Goal: Information Seeking & Learning: Learn about a topic

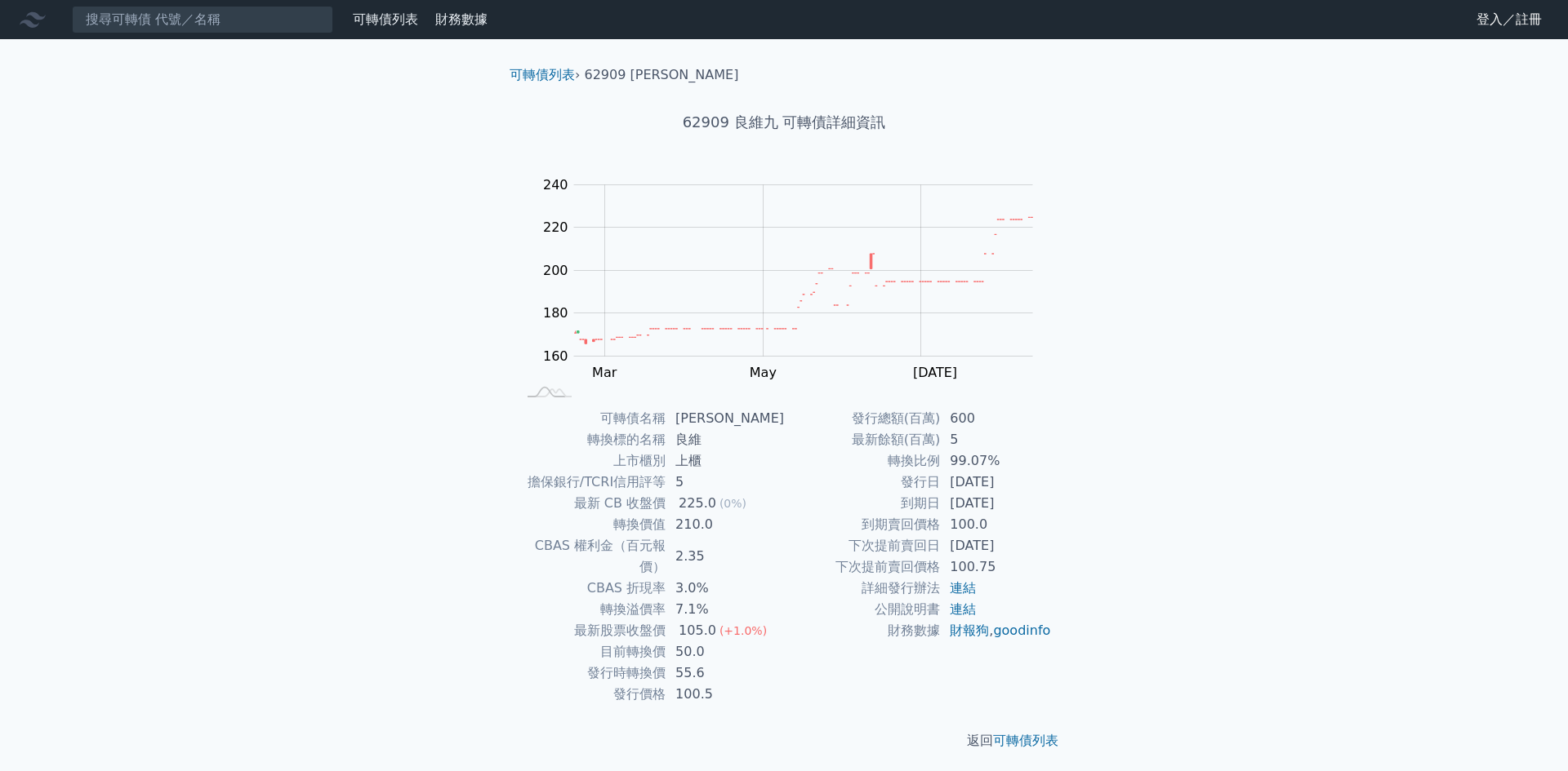
click at [900, 450] on div "可轉債名稱 良維九 轉換標的名稱 良維 上市櫃別 上櫃 擔保銀行/TCRI信用評等 5 最新 CB 收盤價 225.0 (0%) 轉換價值 210.0 CBA…" at bounding box center [784, 556] width 575 height 297
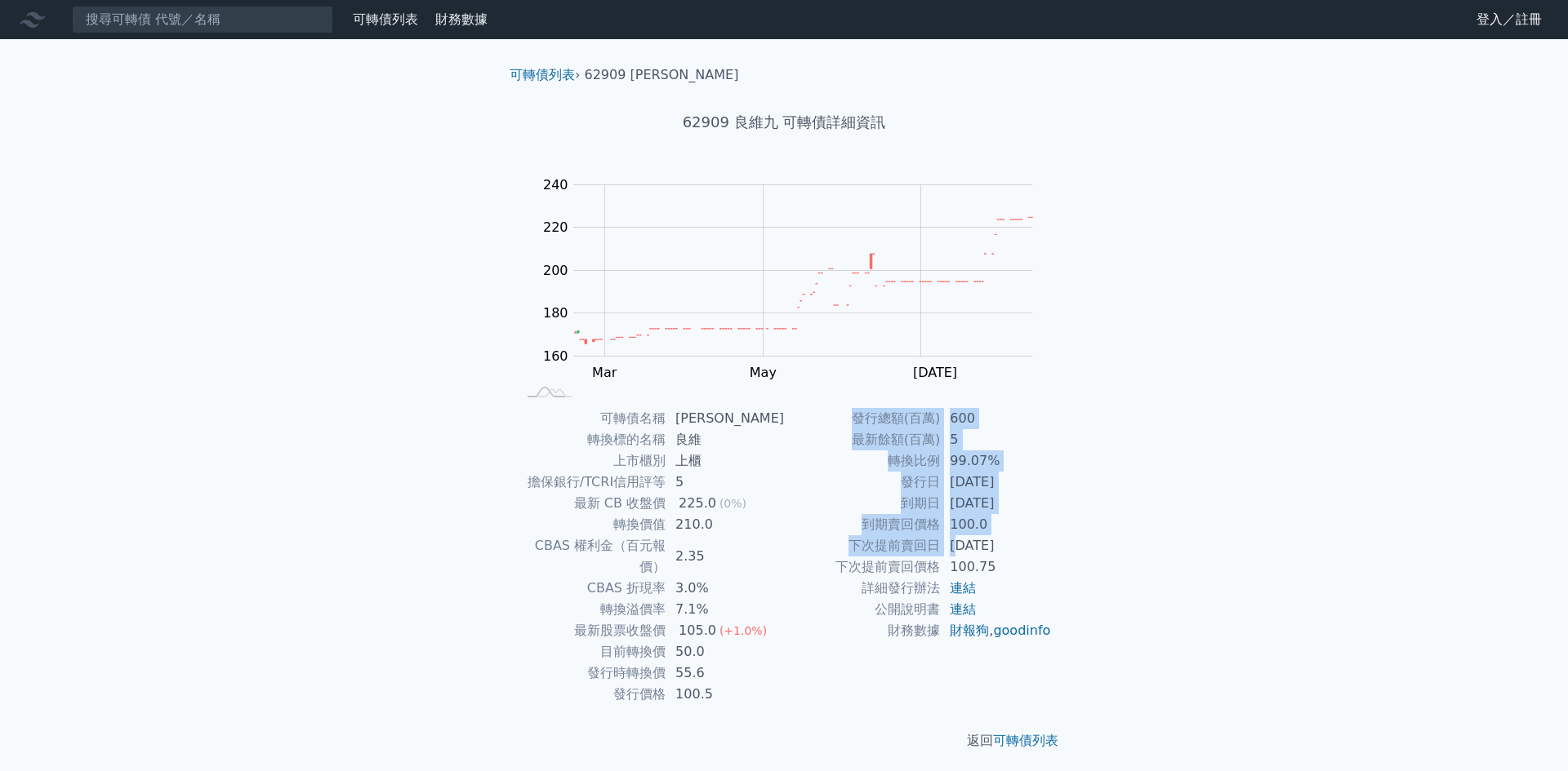
click at [900, 450] on div "可轉債名稱 良維九 轉換標的名稱 良維 上市櫃別 上櫃 擔保銀行/TCRI信用評等 5 最新 CB 收盤價 225.0 (0%) 轉換價值 210.0 CBA…" at bounding box center [784, 556] width 575 height 297
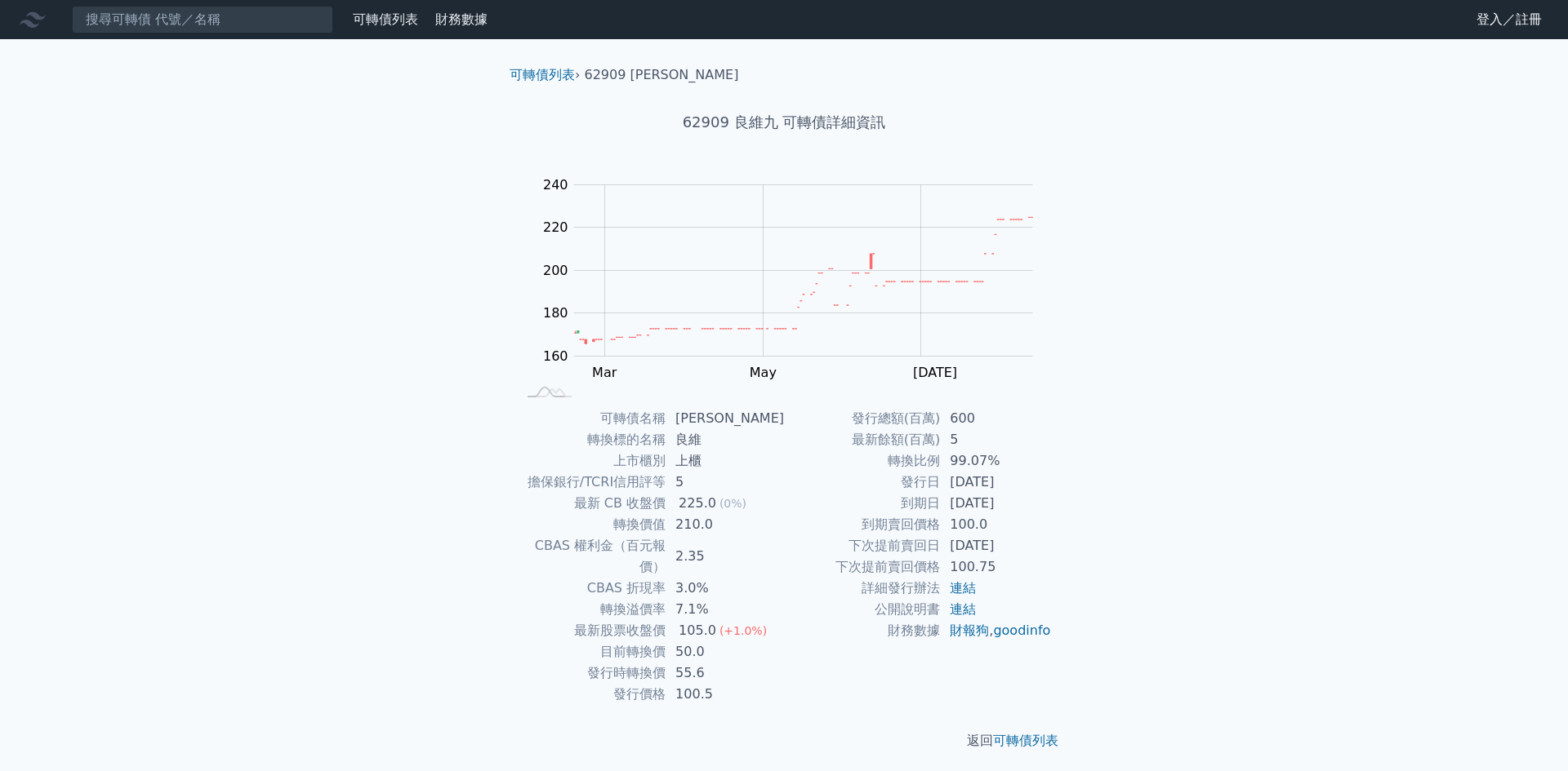
drag, startPoint x: 972, startPoint y: 490, endPoint x: 1023, endPoint y: 496, distance: 51.4
click at [900, 450] on td "[DATE]" at bounding box center [996, 483] width 112 height 22
click at [900, 450] on td "[DATE]" at bounding box center [996, 504] width 112 height 22
drag, startPoint x: 972, startPoint y: 539, endPoint x: 1053, endPoint y: 544, distance: 81.2
click at [900, 450] on td "[DATE]" at bounding box center [996, 546] width 112 height 22
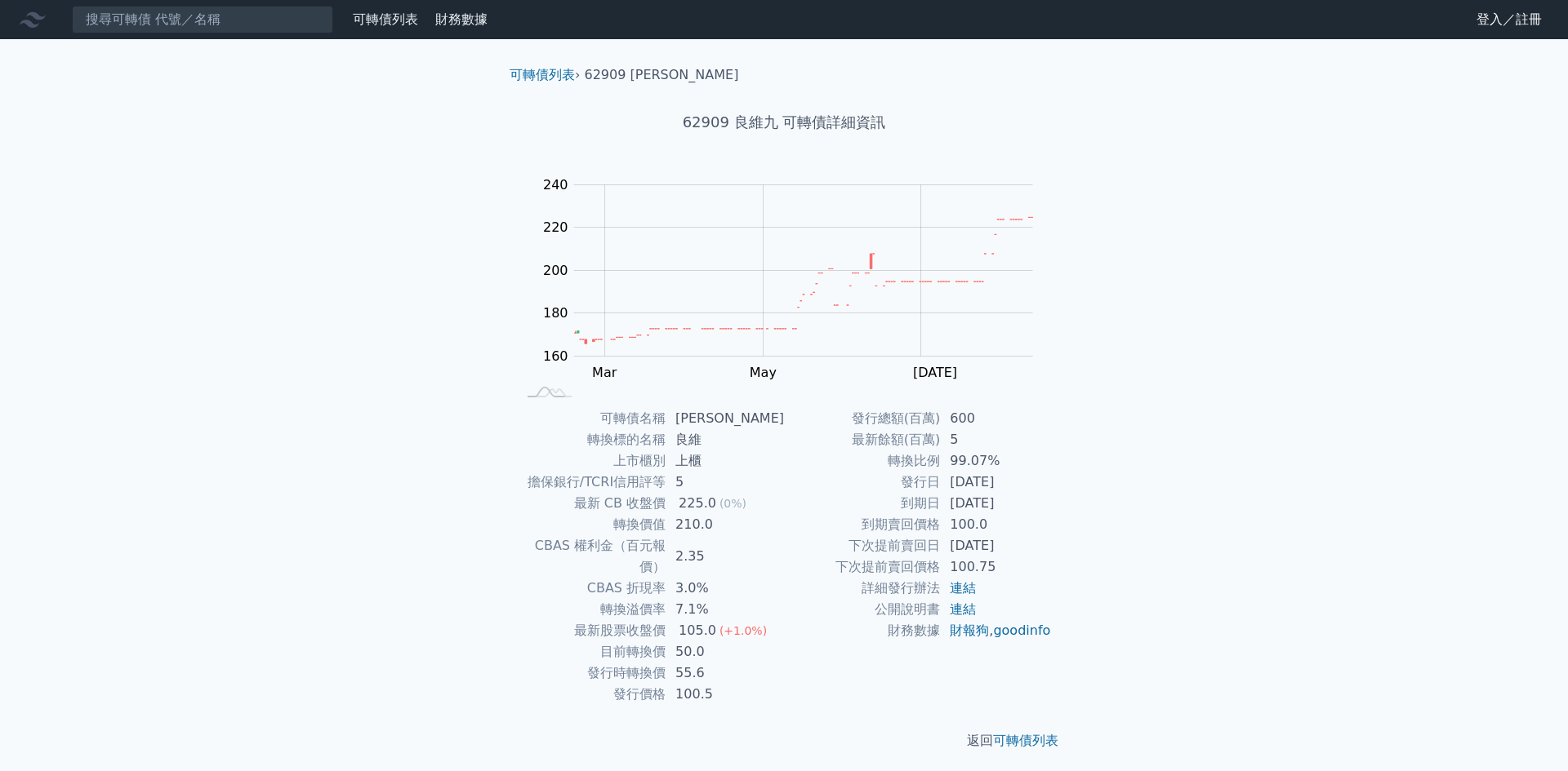
click at [900, 450] on div "可轉債名稱 良維九 轉換標的名稱 良維 上市櫃別 上櫃 擔保銀行/TCRI信用評等 5 最新 CB 收盤價 225.0 (0%) 轉換價值 210.0 CBA…" at bounding box center [784, 556] width 575 height 297
drag, startPoint x: 952, startPoint y: 467, endPoint x: 1079, endPoint y: 464, distance: 127.0
click at [900, 450] on div "可轉債名稱 良維九 轉換標的名稱 良維 上市櫃別 上櫃 擔保銀行/TCRI信用評等 5 最新 CB 收盤價 225.0 (0%) 轉換價值 210.0 CBA…" at bounding box center [784, 556] width 575 height 297
click at [900, 450] on div "可轉債列表 › 62909 良維九 62909 良維九 可轉債詳細資訊 Zoom Out 160 140 150 160 170 180 190 200 26…" at bounding box center [784, 408] width 627 height 738
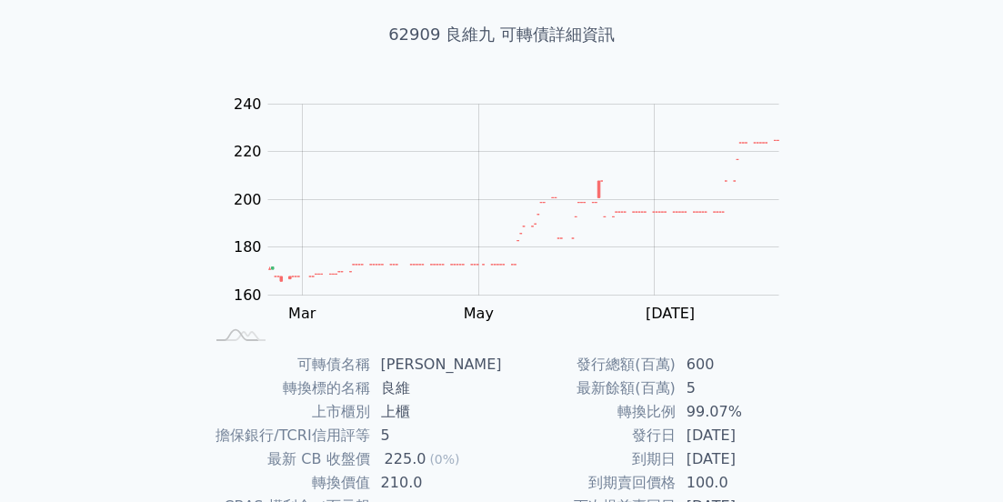
scroll to position [273, 0]
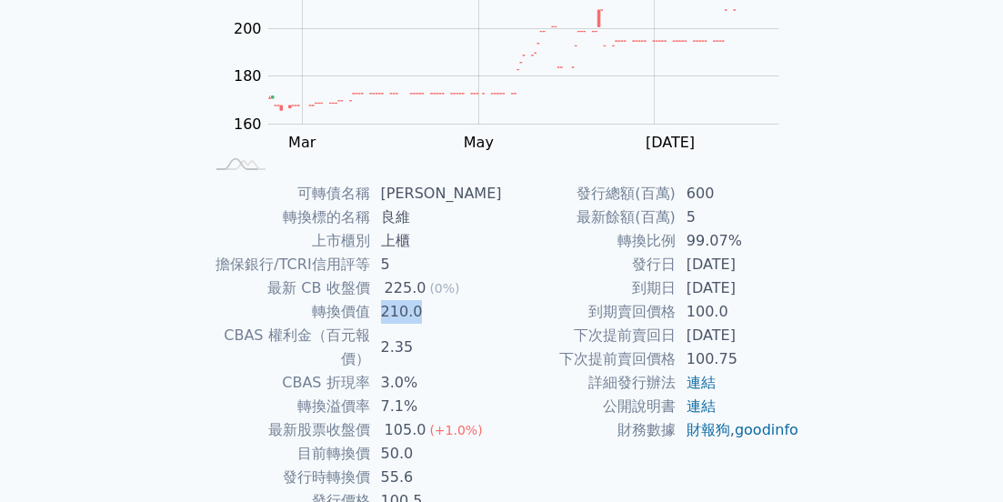
drag, startPoint x: 389, startPoint y: 316, endPoint x: 436, endPoint y: 307, distance: 48.1
click at [436, 307] on td "210.0" at bounding box center [436, 312] width 132 height 24
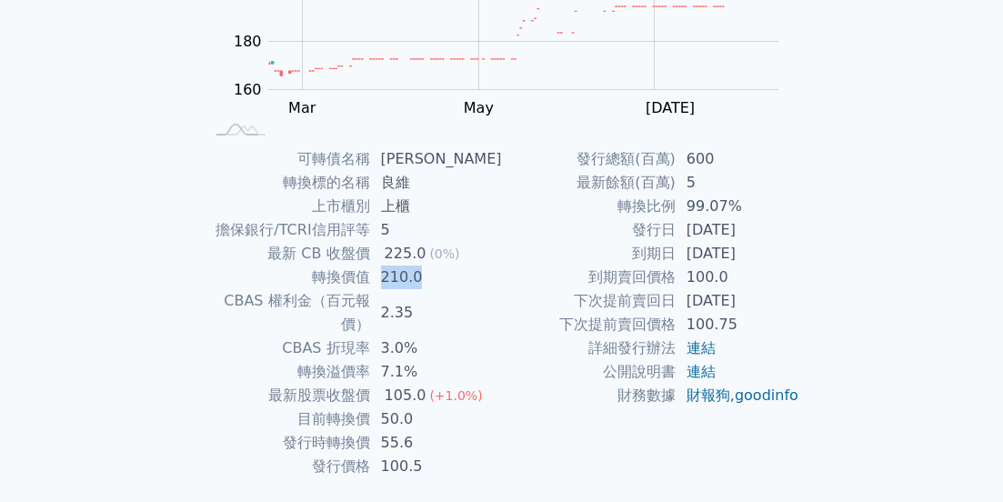
scroll to position [340, 0]
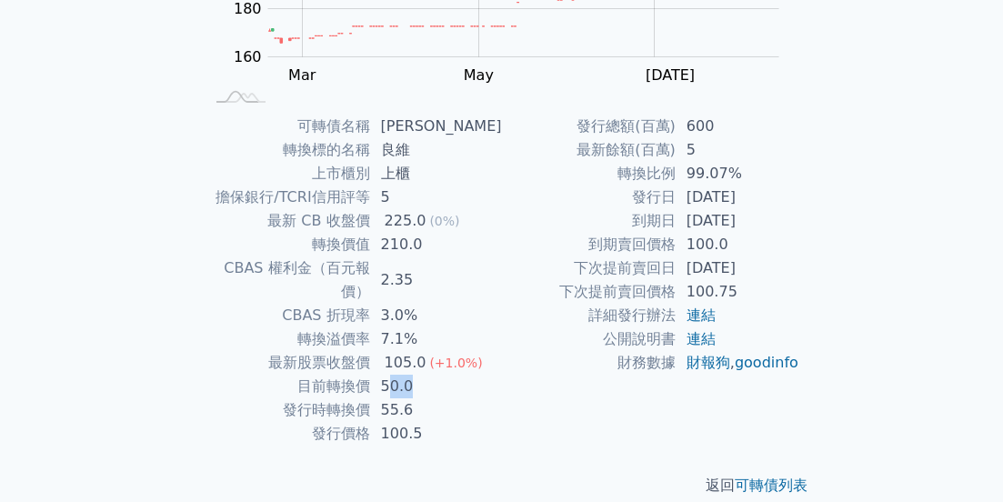
drag, startPoint x: 393, startPoint y: 368, endPoint x: 464, endPoint y: 374, distance: 71.1
click at [463, 375] on td "50.0" at bounding box center [436, 387] width 132 height 24
click at [464, 375] on td "50.0" at bounding box center [436, 387] width 132 height 24
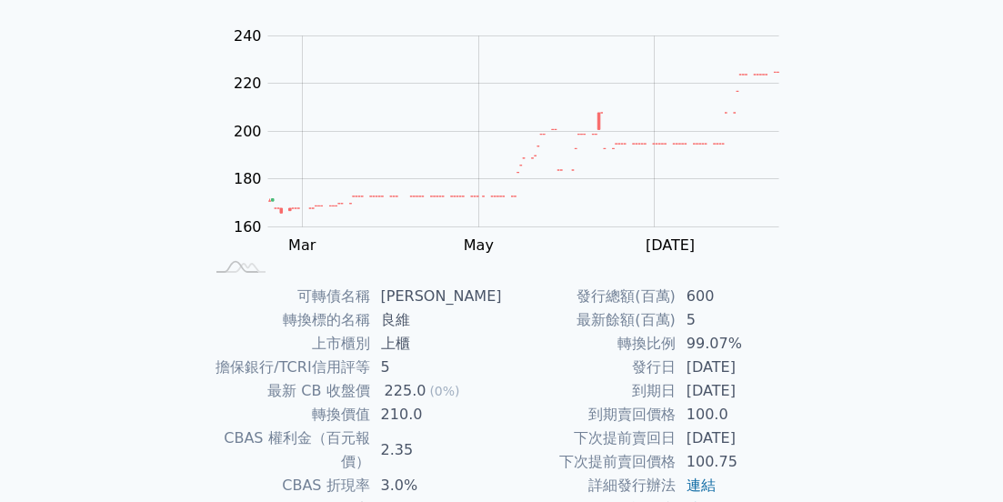
scroll to position [249, 0]
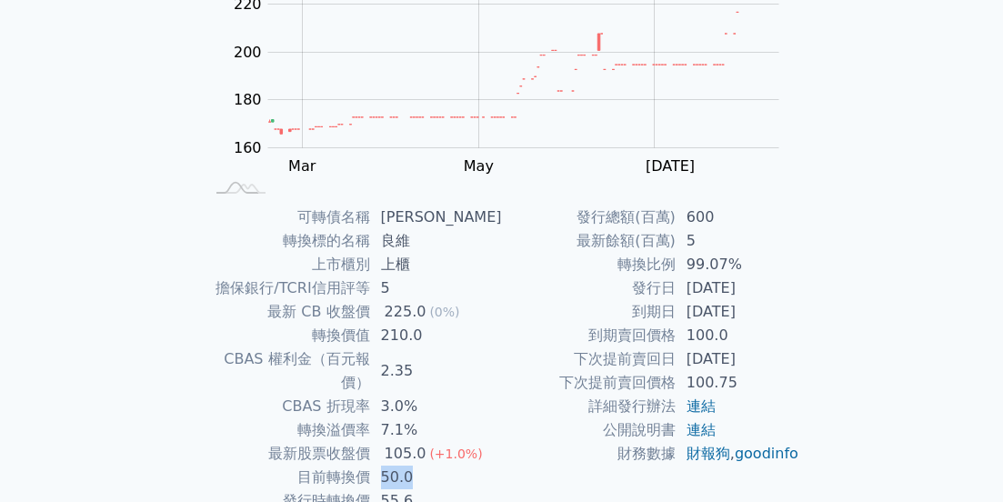
drag, startPoint x: 391, startPoint y: 460, endPoint x: 445, endPoint y: 458, distance: 53.7
click at [431, 466] on td "50.0" at bounding box center [436, 478] width 132 height 24
click at [445, 466] on td "50.0" at bounding box center [436, 478] width 132 height 24
drag, startPoint x: 390, startPoint y: 479, endPoint x: 450, endPoint y: 476, distance: 60.1
click at [444, 489] on td "55.6" at bounding box center [436, 501] width 132 height 24
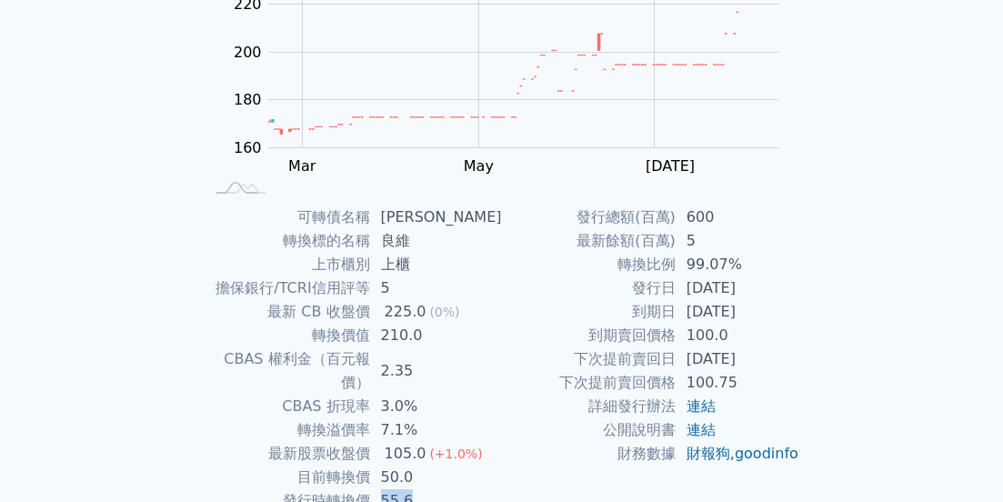
click at [450, 489] on td "55.6" at bounding box center [436, 501] width 132 height 24
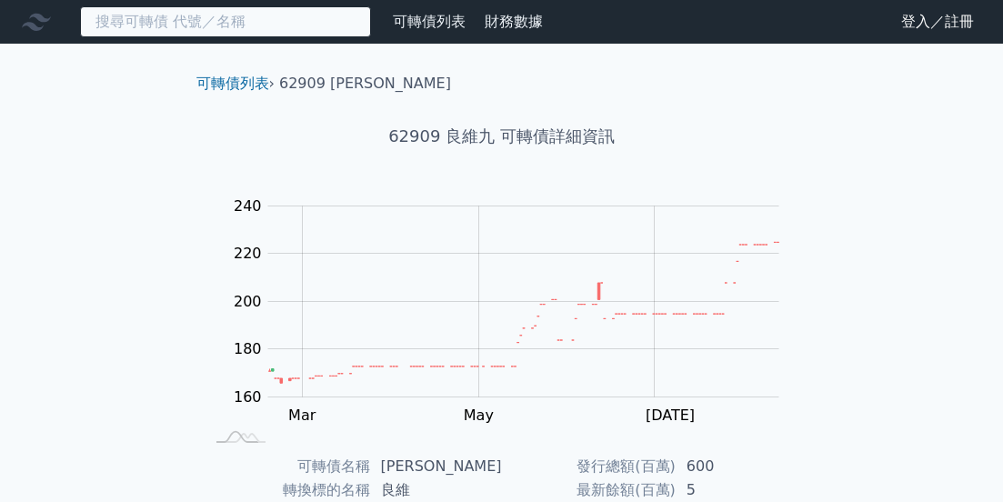
click at [185, 25] on input at bounding box center [225, 21] width 291 height 31
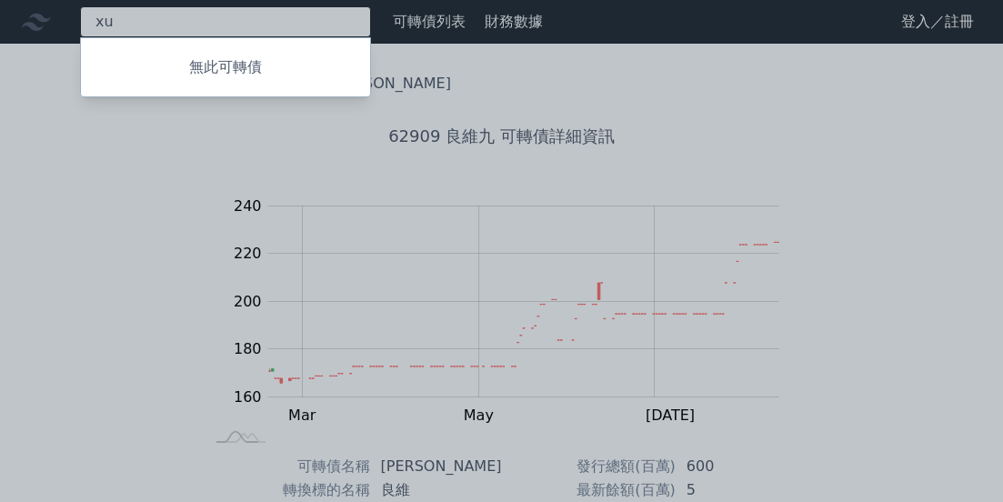
type input "x"
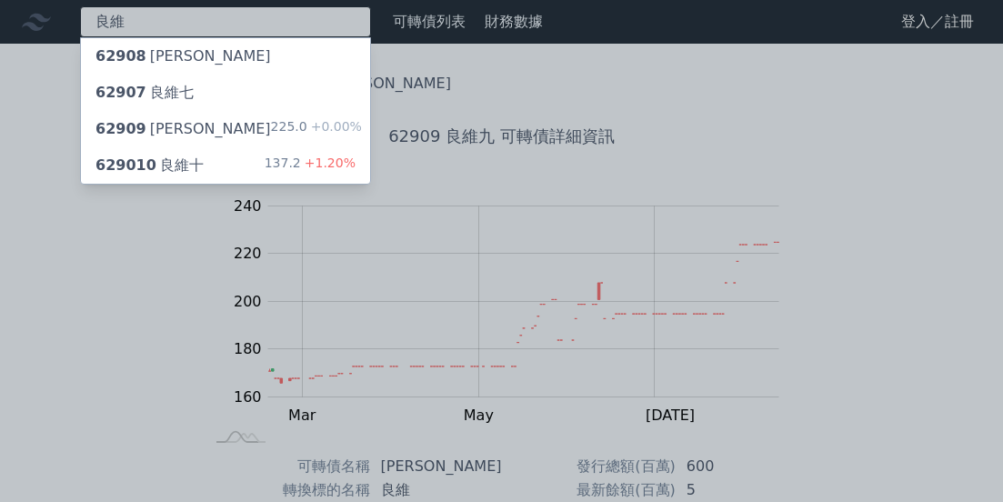
type input "良維"
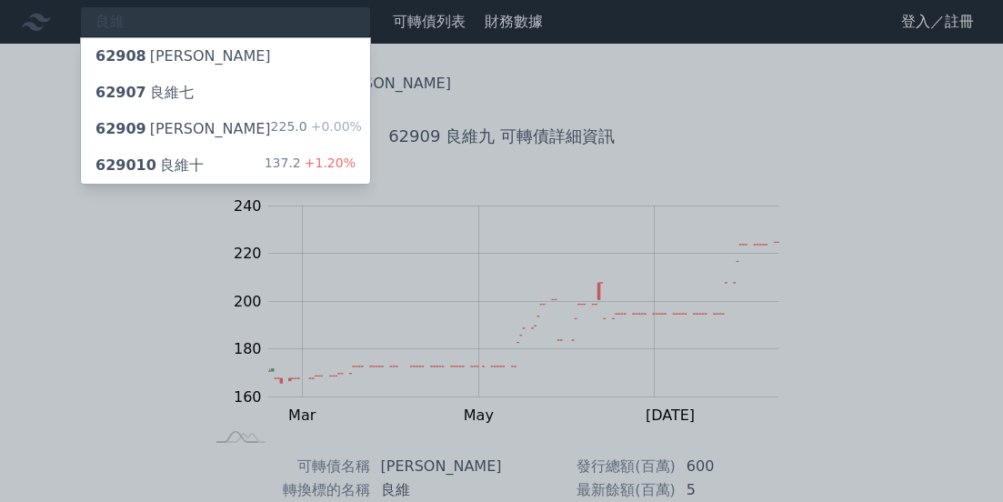
click at [221, 162] on div "629010 良維十 137.2 +1.20%" at bounding box center [225, 165] width 289 height 36
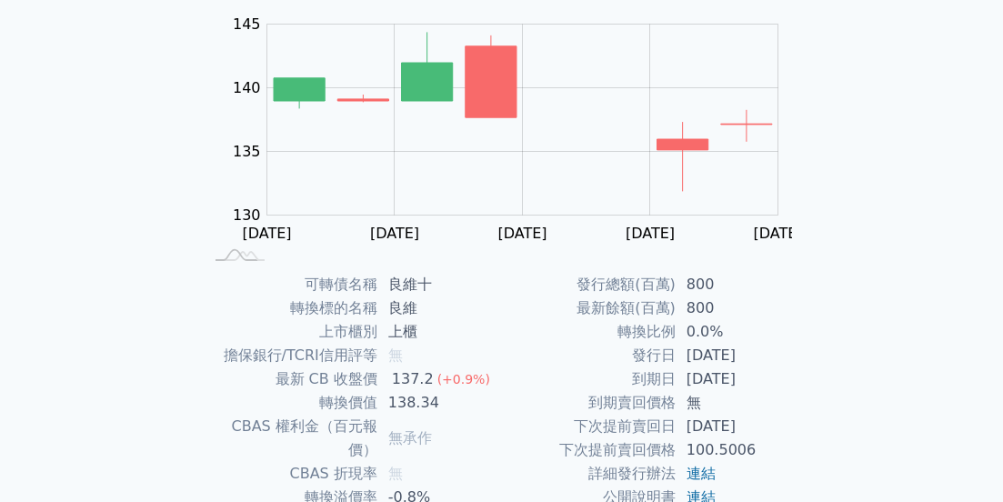
scroll to position [273, 0]
